Goal: Task Accomplishment & Management: Manage account settings

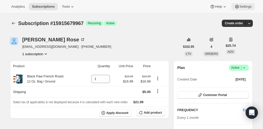
click at [250, 9] on button "Settings" at bounding box center [244, 6] width 24 height 7
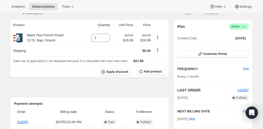
scroll to position [41, 0]
click at [245, 27] on icon at bounding box center [244, 26] width 2 height 1
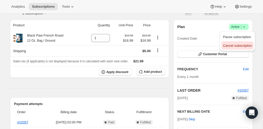
click at [235, 47] on span "Cancel subscription" at bounding box center [237, 46] width 29 height 4
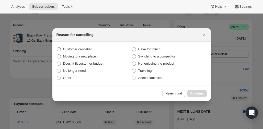
click at [64, 50] on span "Customer cancelled" at bounding box center [77, 49] width 29 height 4
click at [57, 48] on input "Customer cancelled" at bounding box center [57, 47] width 0 height 0
radio input "true"
click at [200, 93] on span "Continue" at bounding box center [197, 94] width 13 height 4
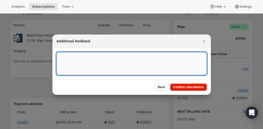
click at [136, 60] on textarea ":rdt:" at bounding box center [132, 63] width 150 height 23
click at [184, 86] on span "Confirm cancellation" at bounding box center [188, 87] width 30 height 4
